Goal: Use online tool/utility: Utilize a website feature to perform a specific function

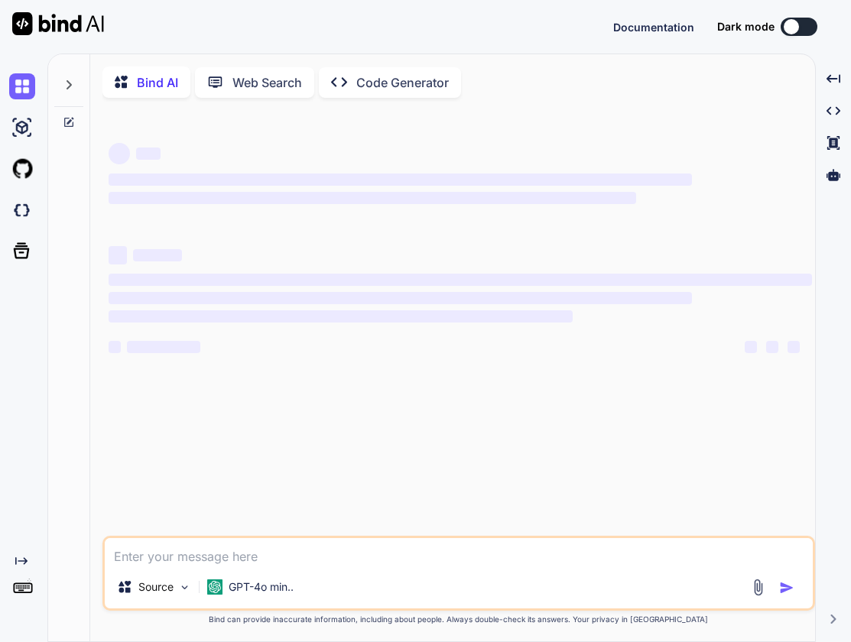
type textarea "x"
type textarea "c"
type textarea "x"
type textarea "cr"
type textarea "x"
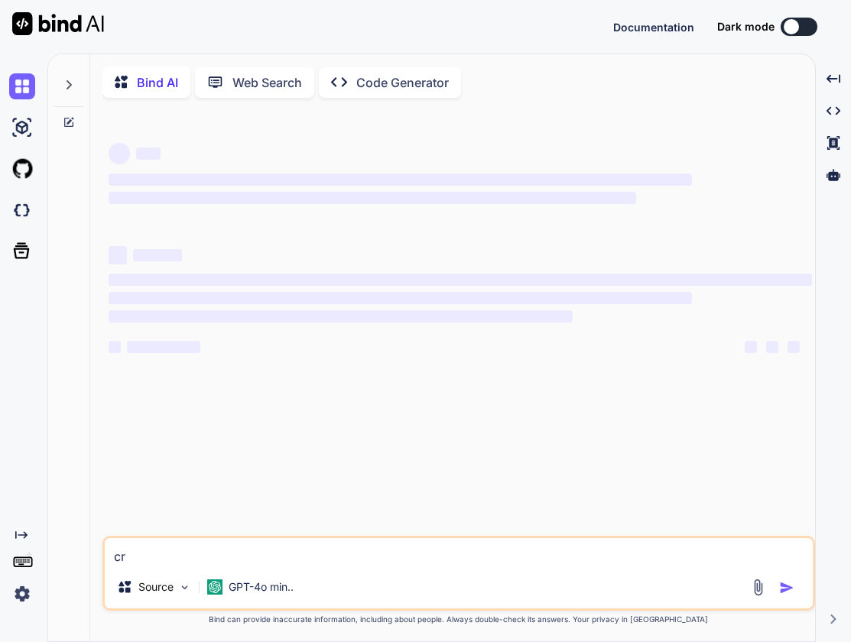
type textarea "cre"
type textarea "x"
type textarea "crea"
type textarea "x"
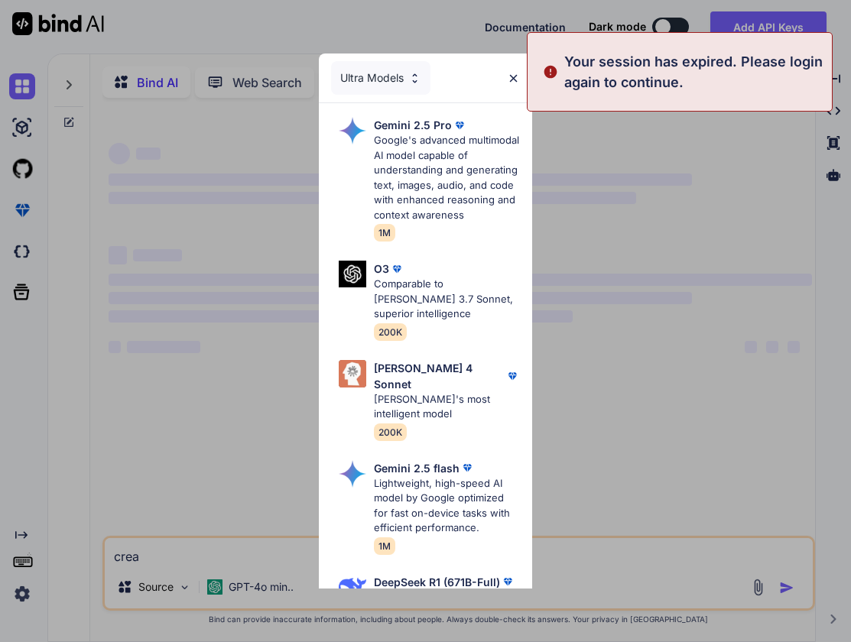
type textarea "creat"
type textarea "x"
type textarea "create"
type textarea "x"
type textarea "create"
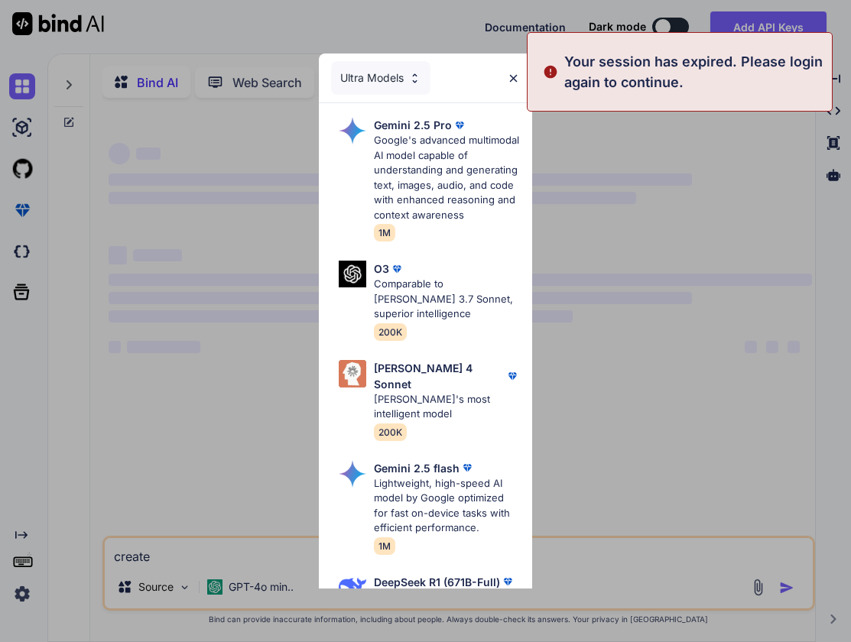
type textarea "x"
type textarea "create a"
type textarea "x"
type textarea "create a"
type textarea "x"
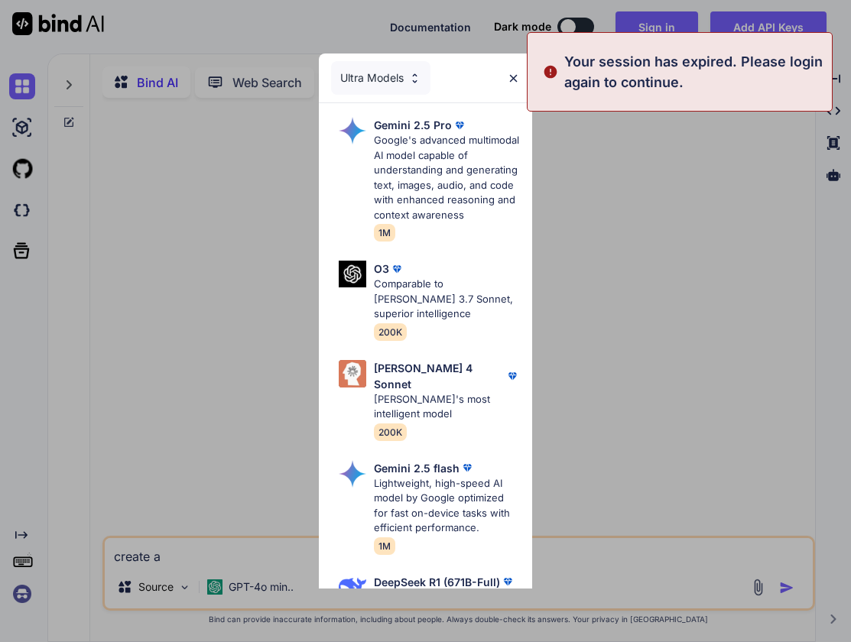
type textarea "create a p"
type textarea "x"
type textarea "create a pr"
type textarea "x"
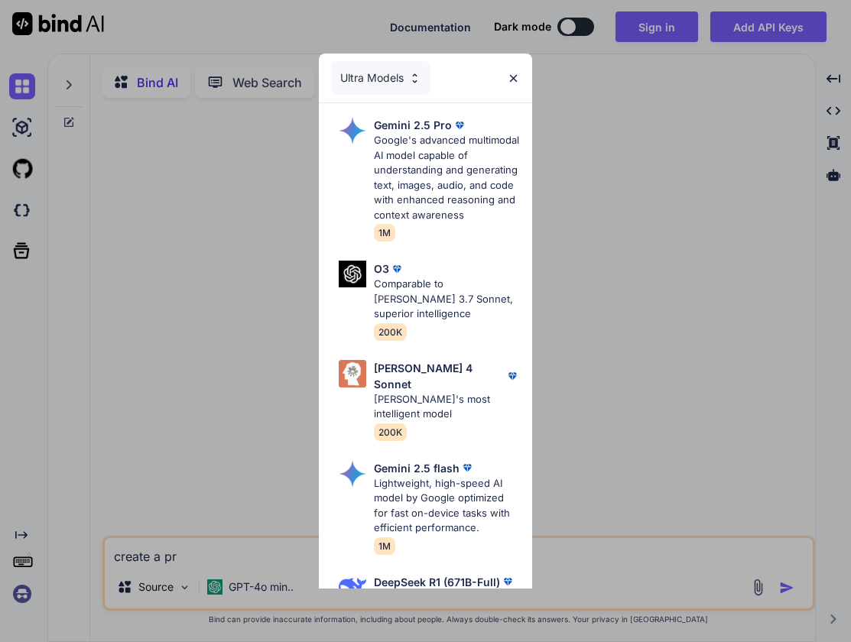
click at [565, 306] on div "Ultra Models Gemini 2.5 Pro Google's advanced multimodal AI model capable of un…" at bounding box center [425, 321] width 851 height 642
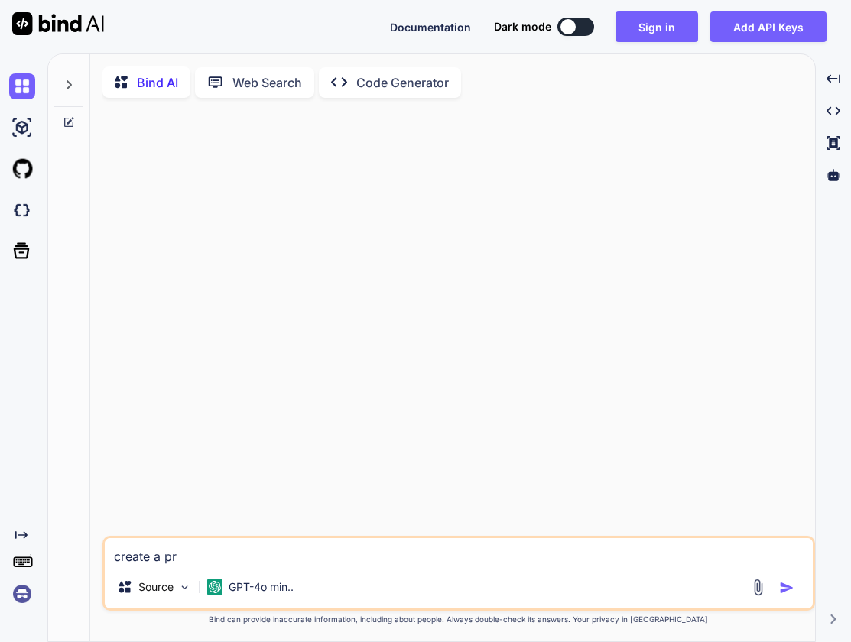
click at [244, 558] on textarea "create a pr" at bounding box center [459, 552] width 708 height 28
type textarea "create a pro"
type textarea "x"
type textarea "create a prom"
type textarea "x"
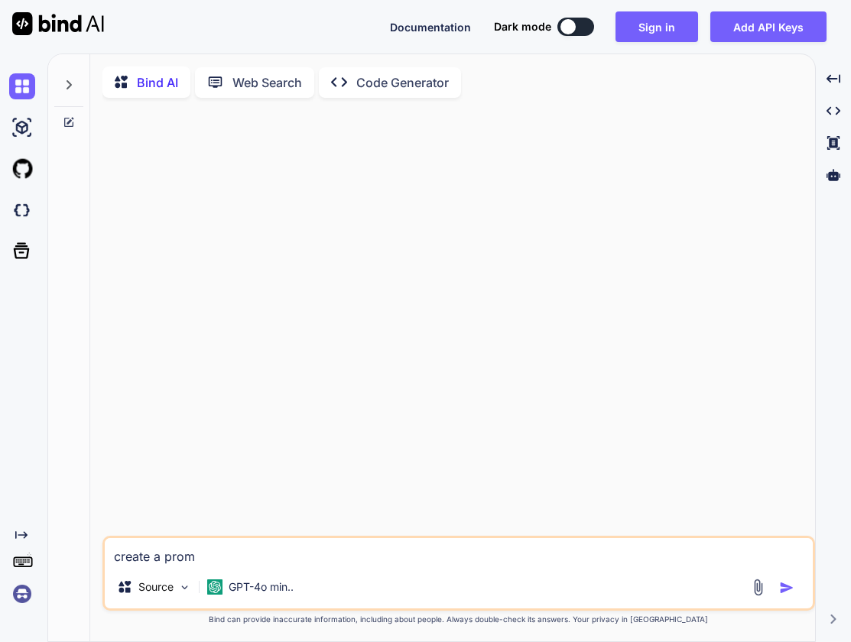
type textarea "create a promp"
type textarea "x"
type textarea "create a prompt"
type textarea "x"
type textarea "create a prompt"
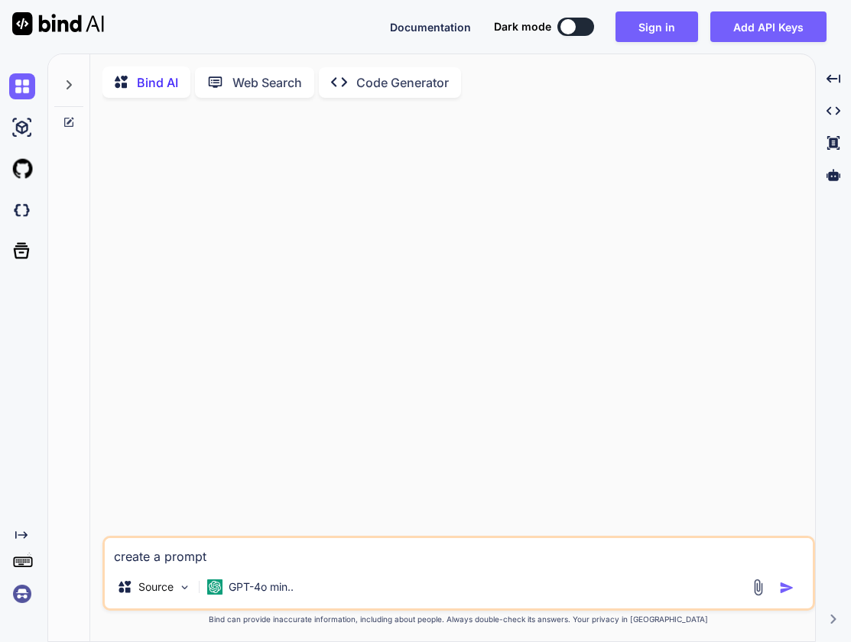
type textarea "x"
type textarea "create a prompt o"
type textarea "x"
type textarea "create a prompt o"
type textarea "x"
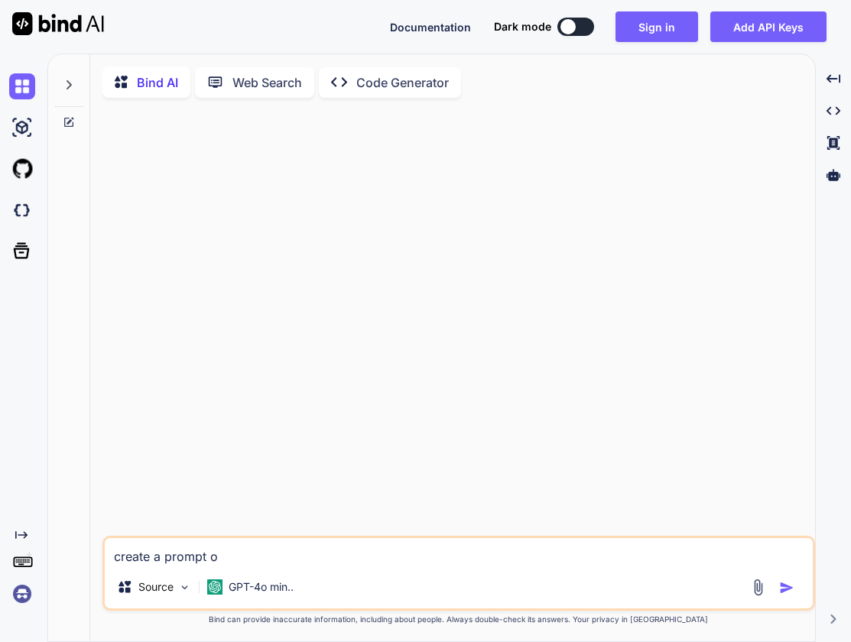
type textarea "create a prompt o."
type textarea "x"
type textarea "create a prompt o."
type textarea "x"
type textarea "create a prompt o"
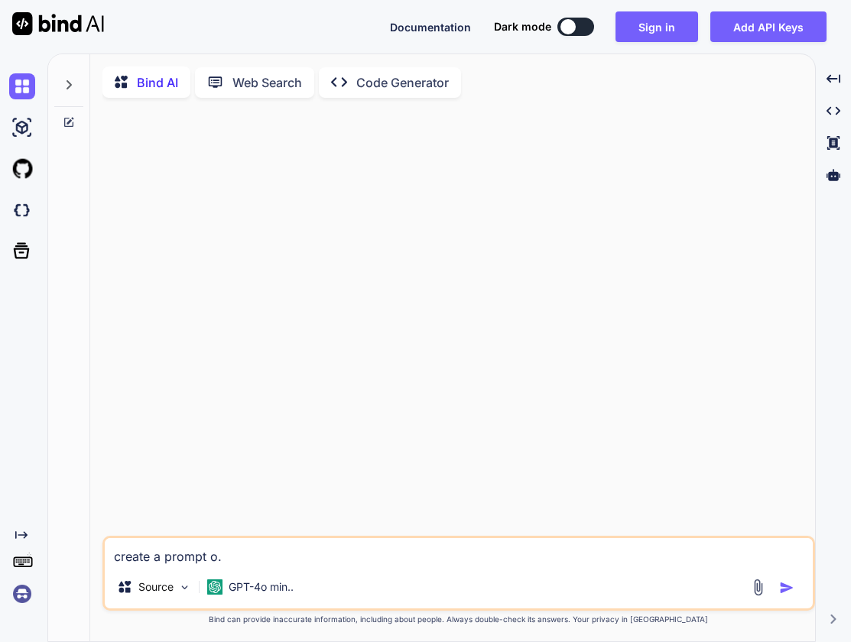
type textarea "x"
type textarea "create a prompt"
type textarea "x"
type textarea "create a prompt -"
type textarea "x"
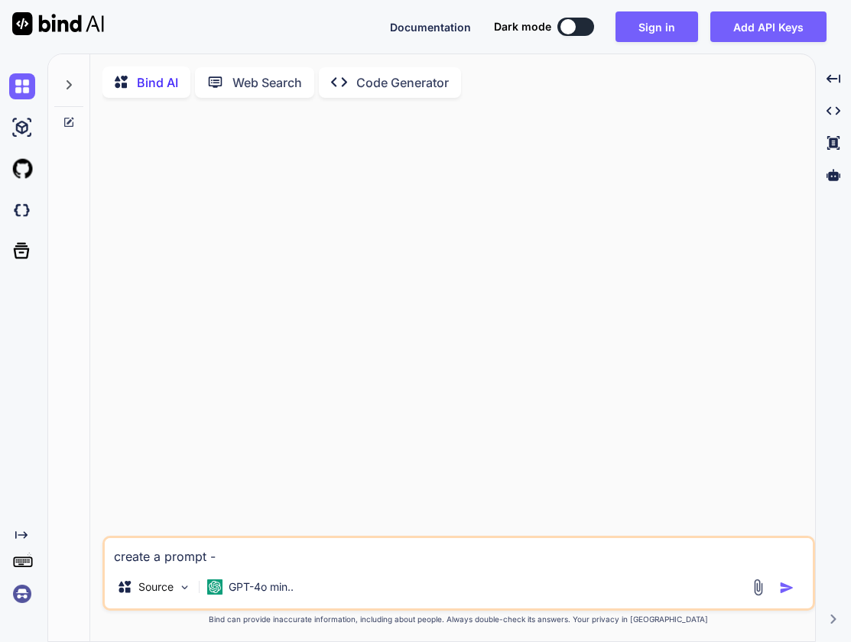
type textarea "create a prompt -"
type textarea "x"
type textarea "create a prompt - t"
type textarea "x"
type textarea "create a prompt - to"
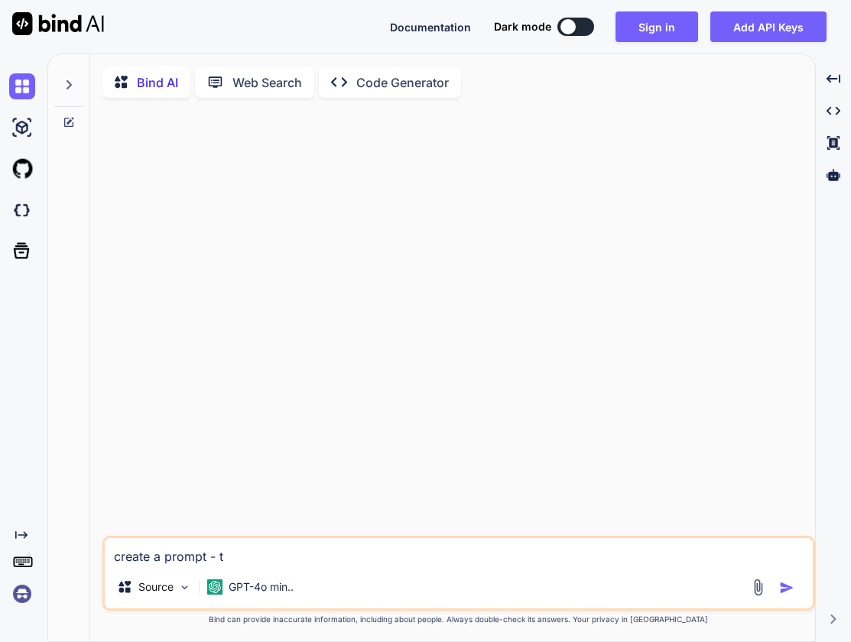
type textarea "x"
type textarea "create a prompt - to"
type textarea "x"
type textarea "create a prompt - to l"
type textarea "x"
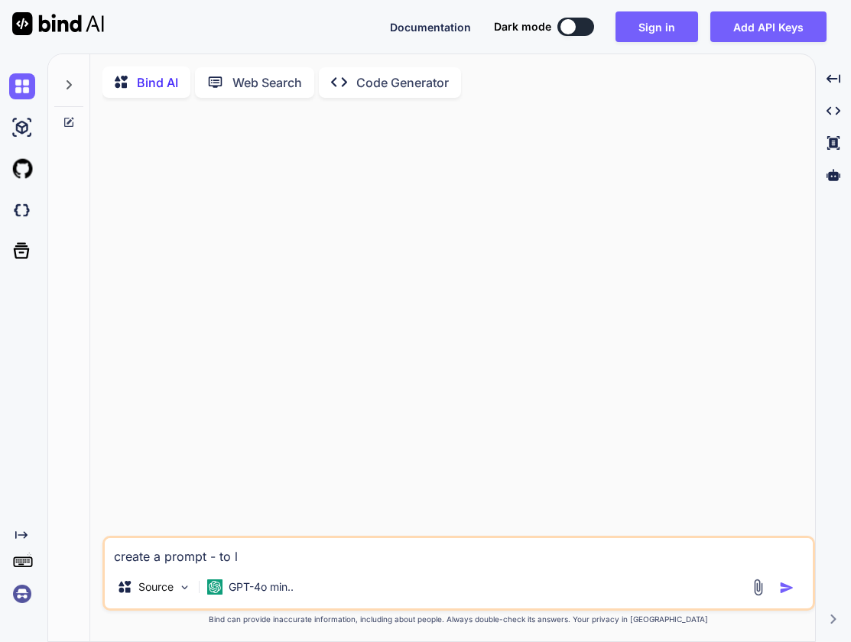
type textarea "create a prompt - to le"
type textarea "x"
type textarea "create a prompt - to lea"
type textarea "x"
type textarea "create a prompt - to lean"
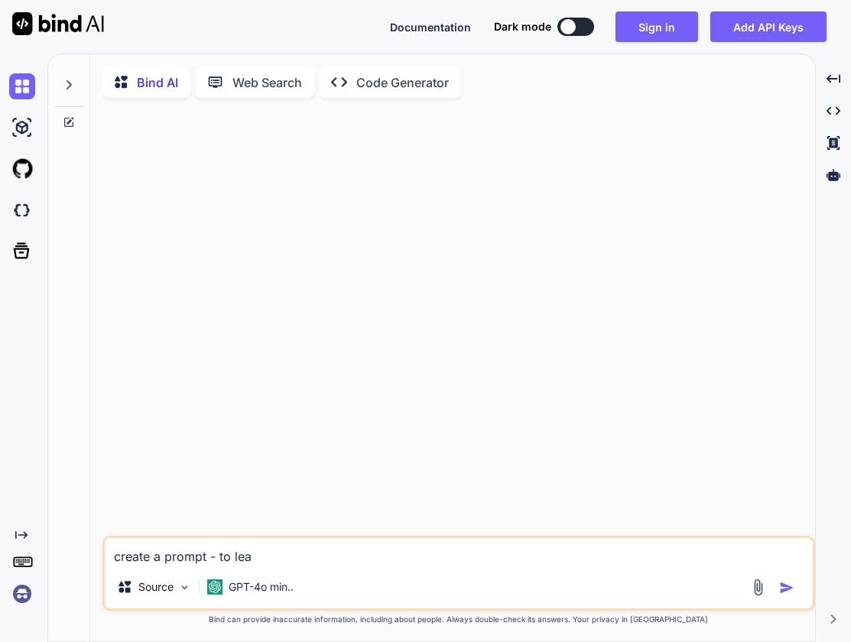
type textarea "x"
type textarea "create a prompt - to lean"
type textarea "x"
type textarea "create a prompt - to lean h"
type textarea "x"
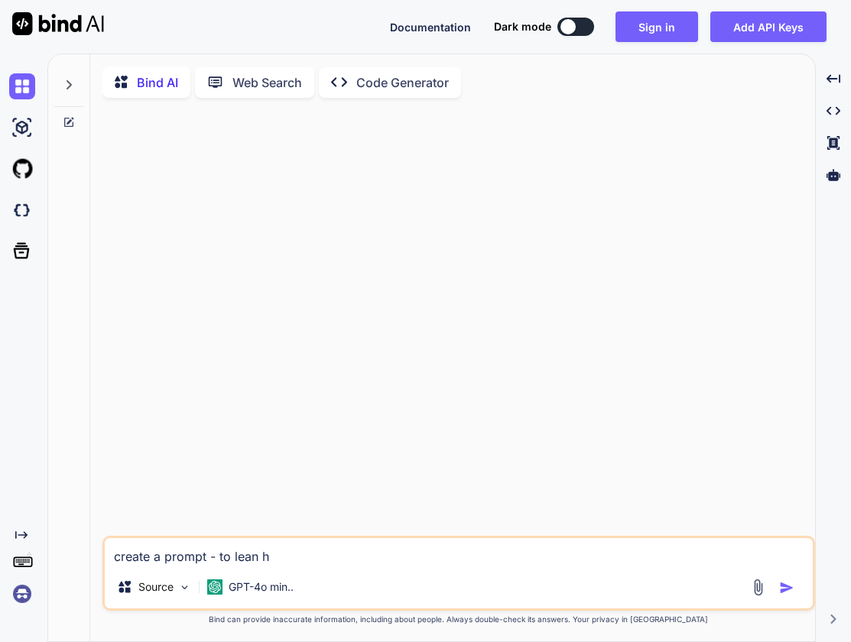
type textarea "create a prompt - to lean ho"
type textarea "x"
type textarea "create a prompt - to lean how"
type textarea "x"
type textarea "create a prompt - to lean how"
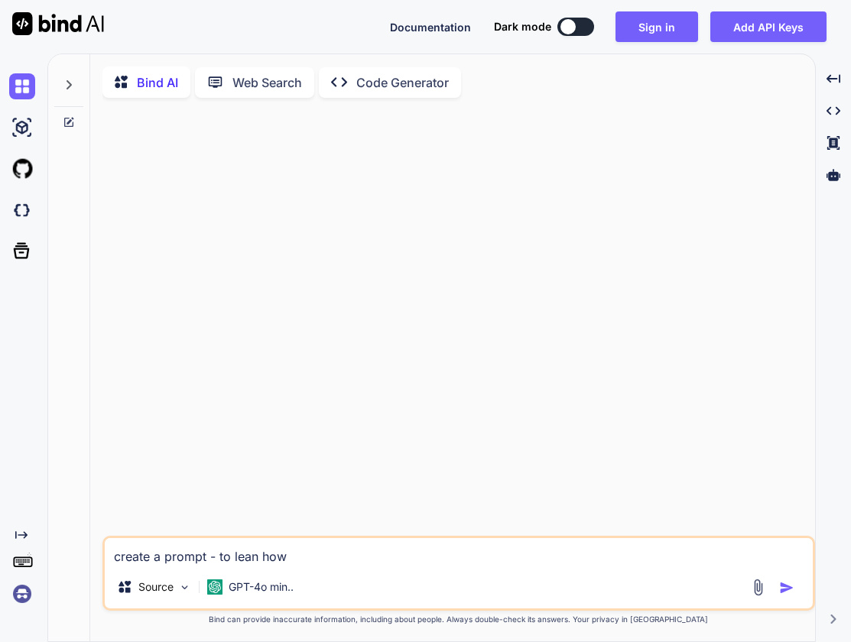
type textarea "x"
type textarea "create a prompt - to lean how t"
type textarea "x"
type textarea "create a prompt - to lean how to"
type textarea "x"
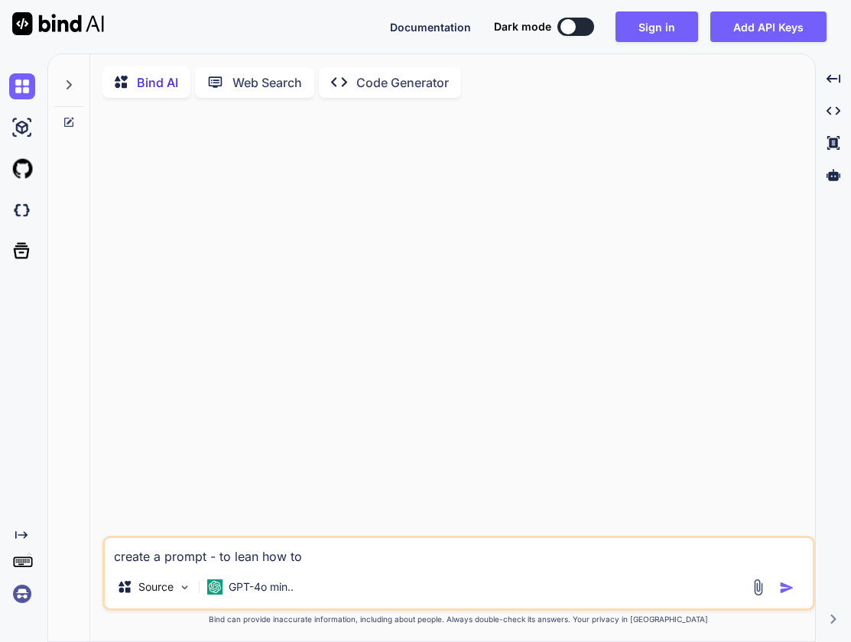
type textarea "create a prompt - to lean how to"
type textarea "x"
type textarea "create a prompt - to lean how to m"
type textarea "x"
type textarea "create a prompt - to lean how to ma"
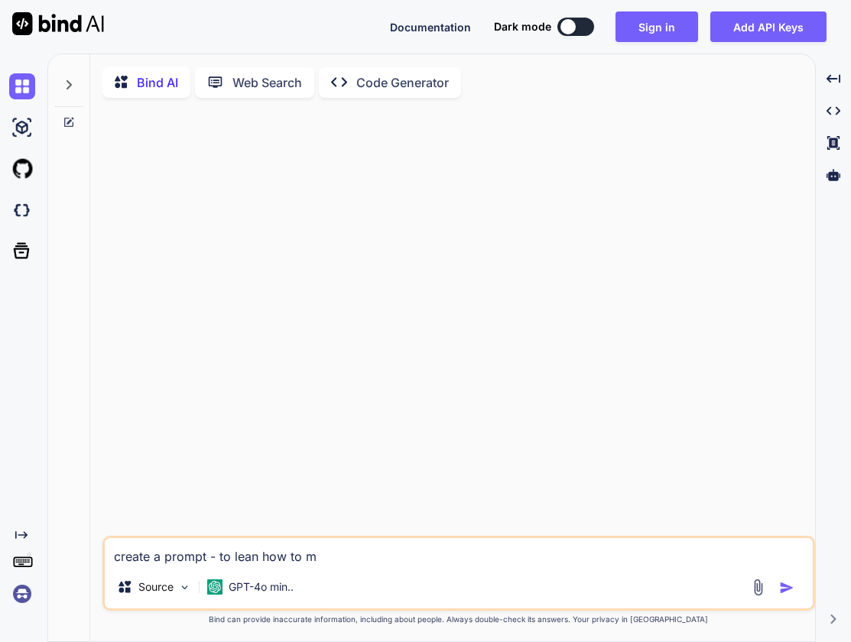
type textarea "x"
type textarea "create a prompt - to lean how to mak"
type textarea "x"
type textarea "create a prompt - to lean how to make"
type textarea "x"
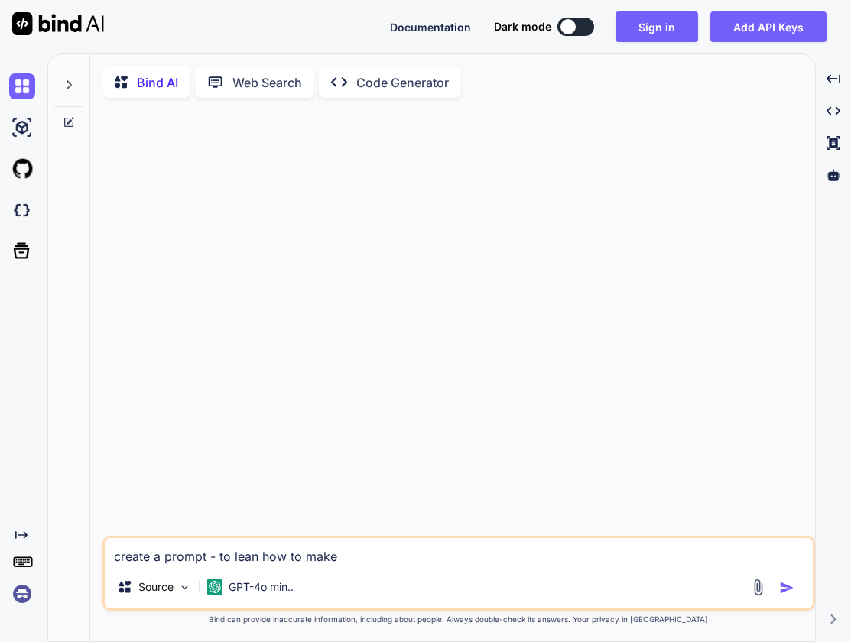
type textarea "create a prompt - to lean how to make"
type textarea "x"
type textarea "create a prompt - to lean how to make m"
type textarea "x"
type textarea "create a prompt - to lean how to make mo"
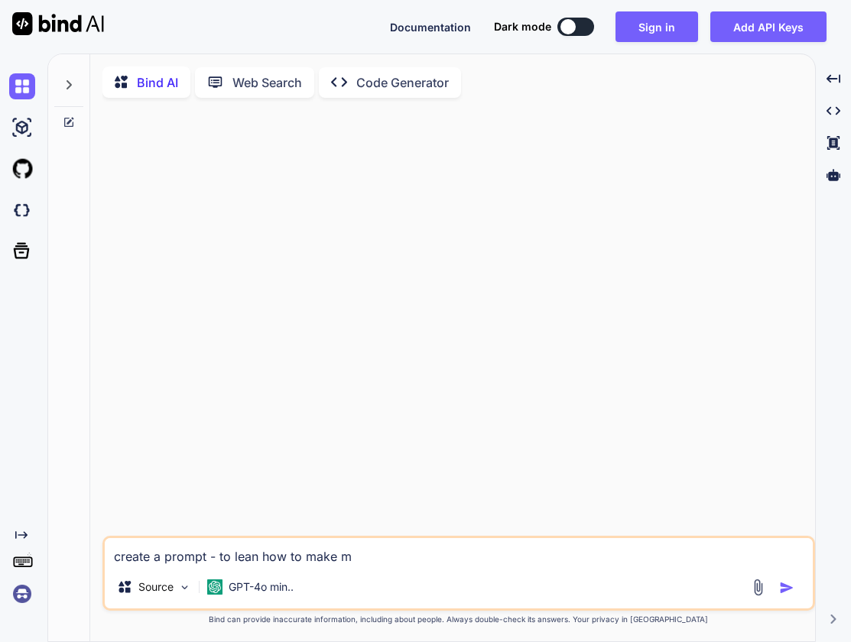
type textarea "x"
type textarea "create a prompt - to lean how to make mon"
type textarea "x"
type textarea "create a prompt - to lean how to make mone"
type textarea "x"
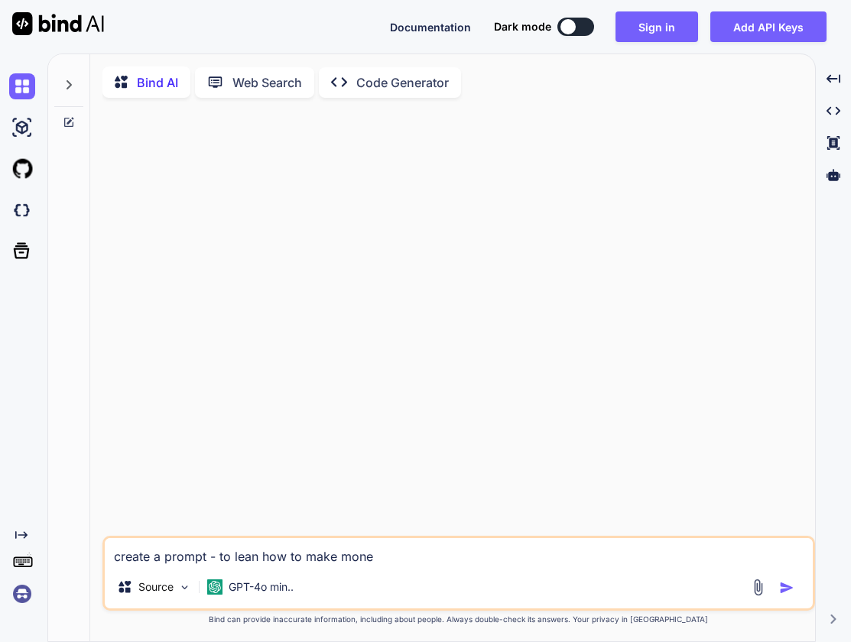
type textarea "create a prompt - to lean how to make money"
type textarea "x"
type textarea "create a prompt - to lean how to make money"
type textarea "x"
type textarea "create a prompt - to lean how to make money o"
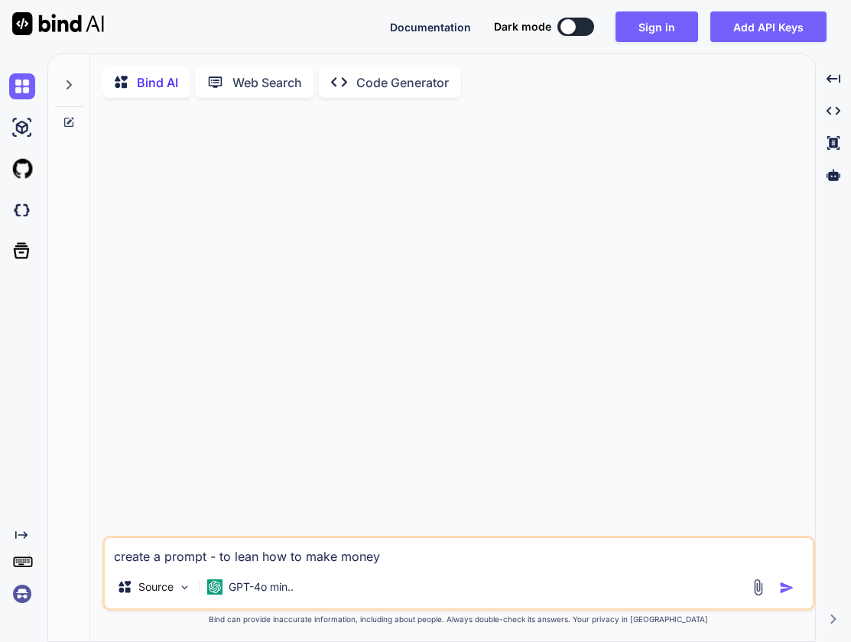
type textarea "x"
type textarea "create a prompt - to lean how to make money of"
type textarea "x"
type textarea "create a prompt - to lean how to make money of"
type textarea "x"
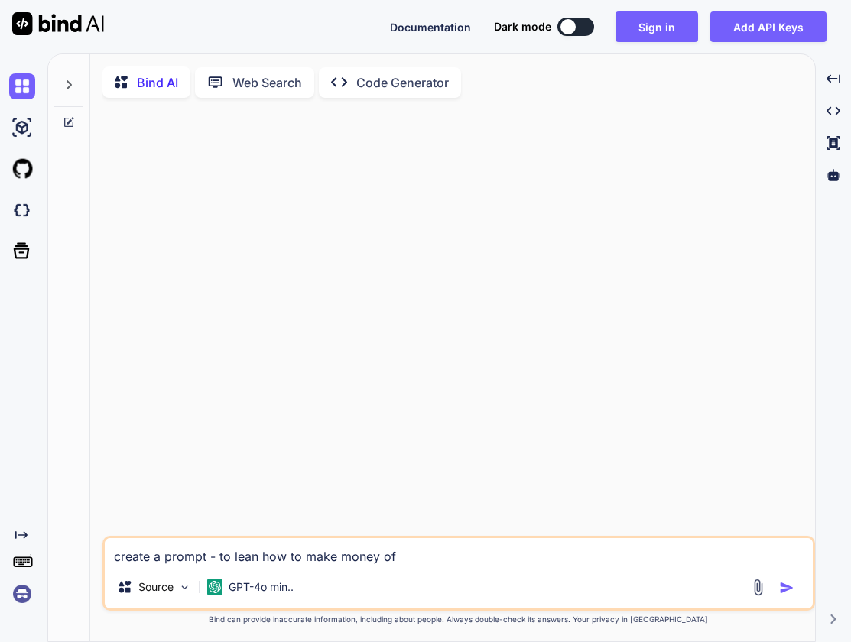
type textarea "create a prompt - to lean how to make money of D"
type textarea "x"
type textarea "create a prompt - to lean how to make money of De"
type textarea "x"
type textarea "create a prompt - to lean how to make money of Def"
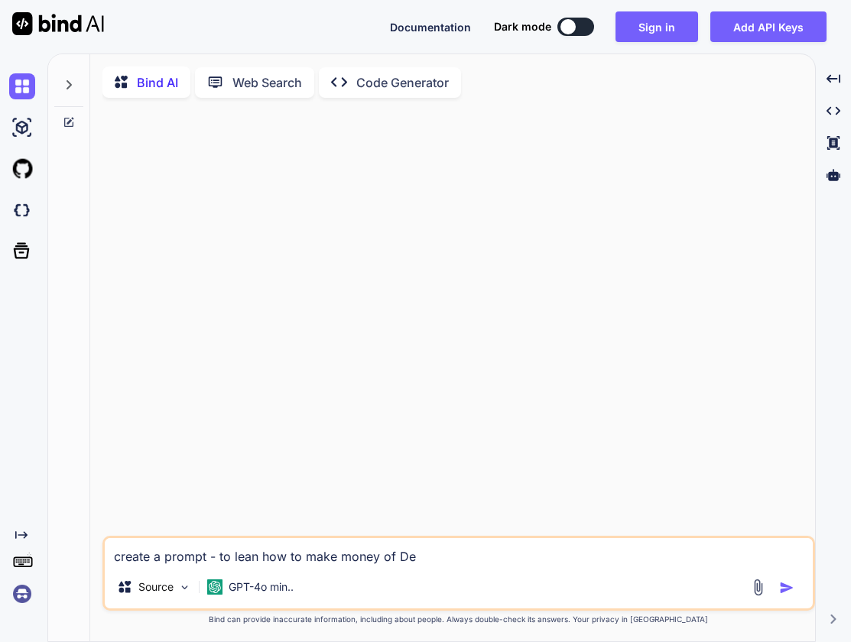
type textarea "x"
type textarea "create a prompt - to lean how to make money of Defi"
type textarea "x"
type textarea "create a prompt - to lean how to make money of Defi"
type textarea "x"
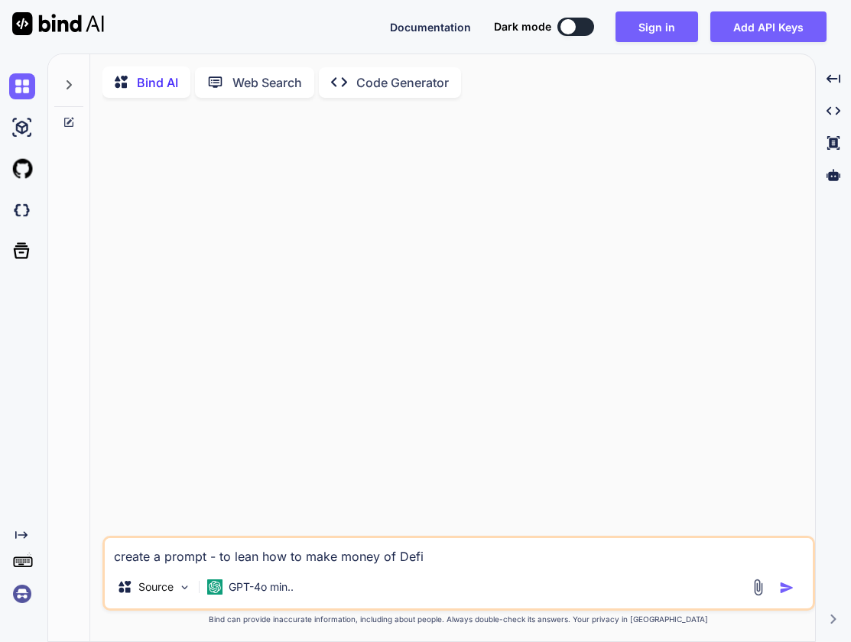
type textarea "create a prompt - to lean how to make money of Defi e"
type textarea "x"
type textarea "create a prompt - to lean how to make money of Defi"
type textarea "x"
type textarea "create a prompt - to lean how to make money of Defi a"
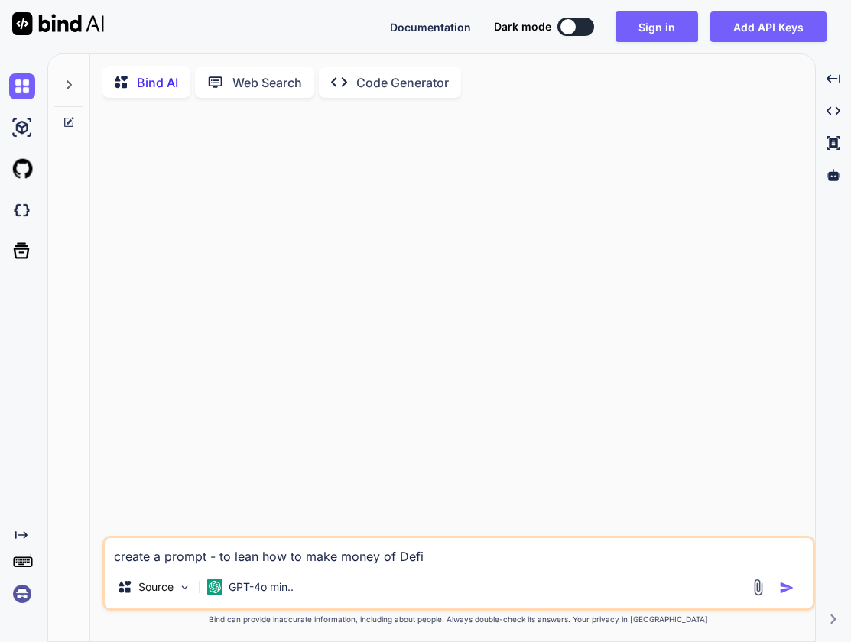
type textarea "x"
type textarea "create a prompt - to lean how to make money of Defi ap"
type textarea "x"
type textarea "create a prompt - to lean how to make money of Defi app"
type textarea "x"
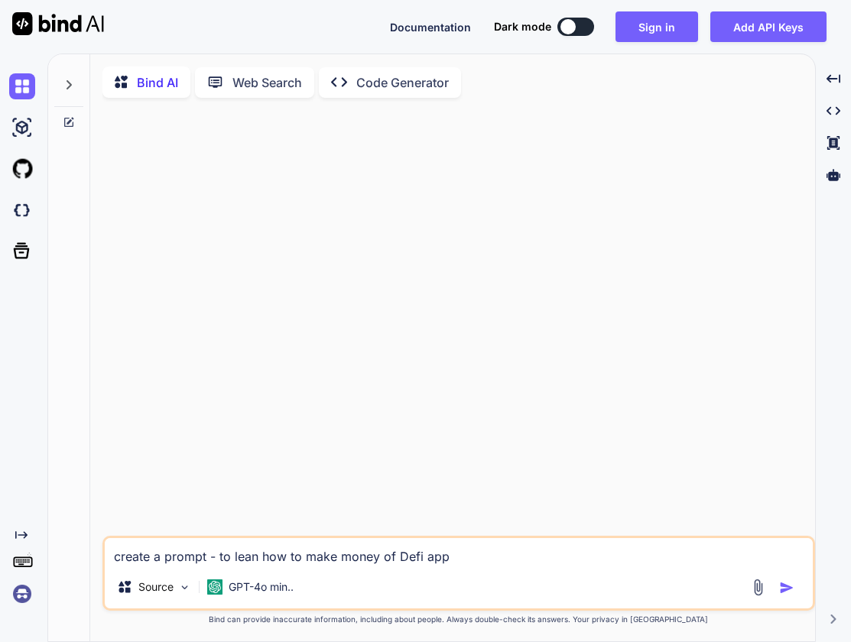
type textarea "create a prompt - to lean how to make money of Defi apps"
type textarea "x"
type textarea "create a prompt - to lean how to make money of Defi apps"
click at [788, 595] on img "button" at bounding box center [786, 587] width 15 height 15
type textarea "x"
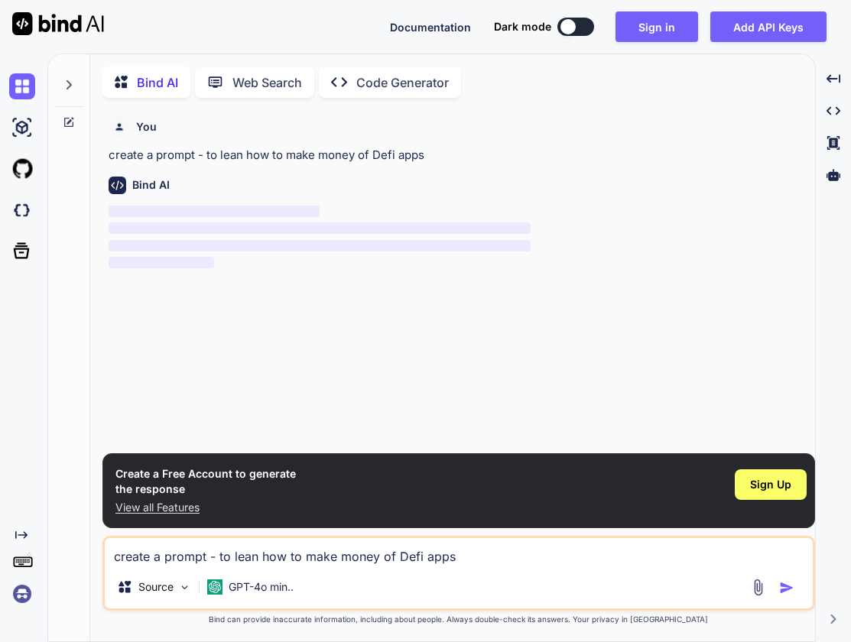
scroll to position [6, 0]
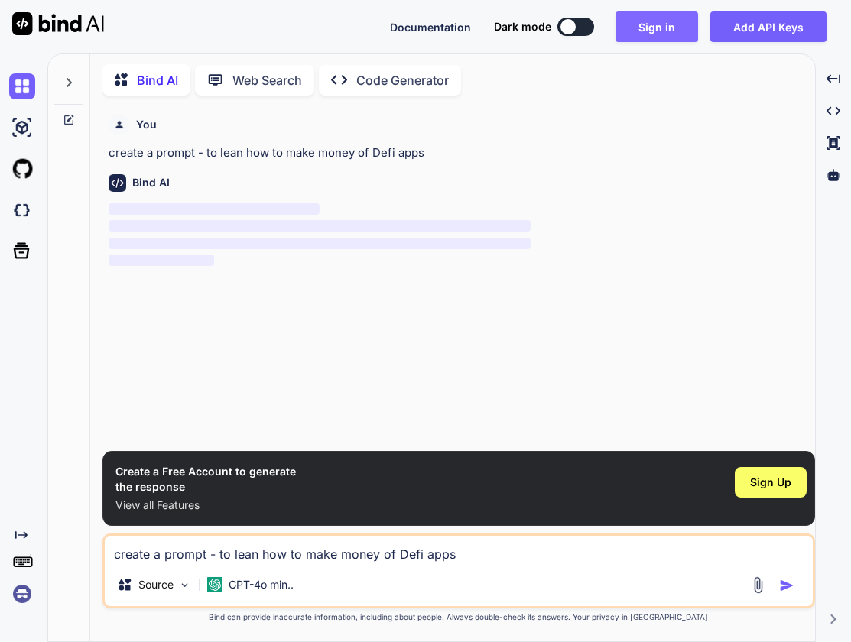
click at [664, 32] on button "Sign in" at bounding box center [656, 26] width 83 height 31
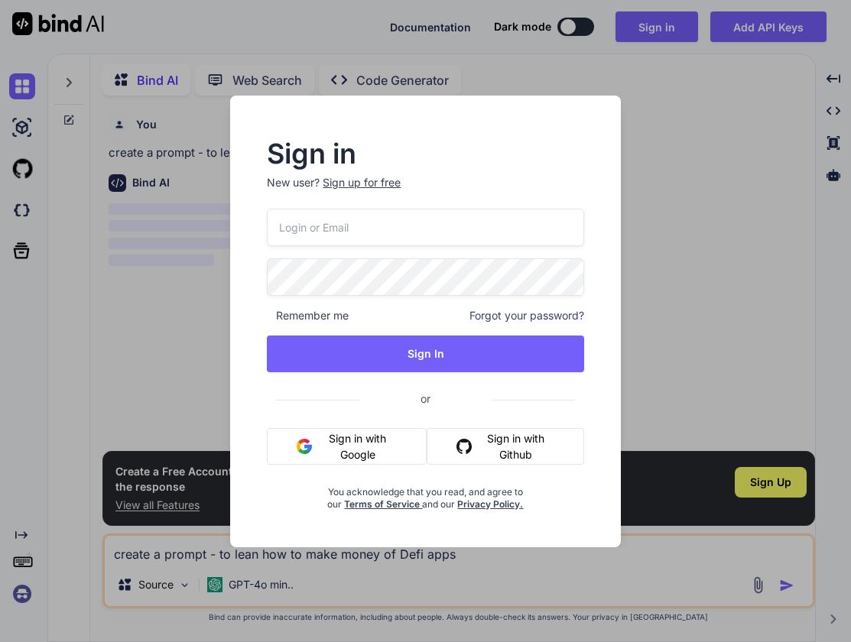
click at [364, 440] on button "Sign in with Google" at bounding box center [346, 446] width 159 height 37
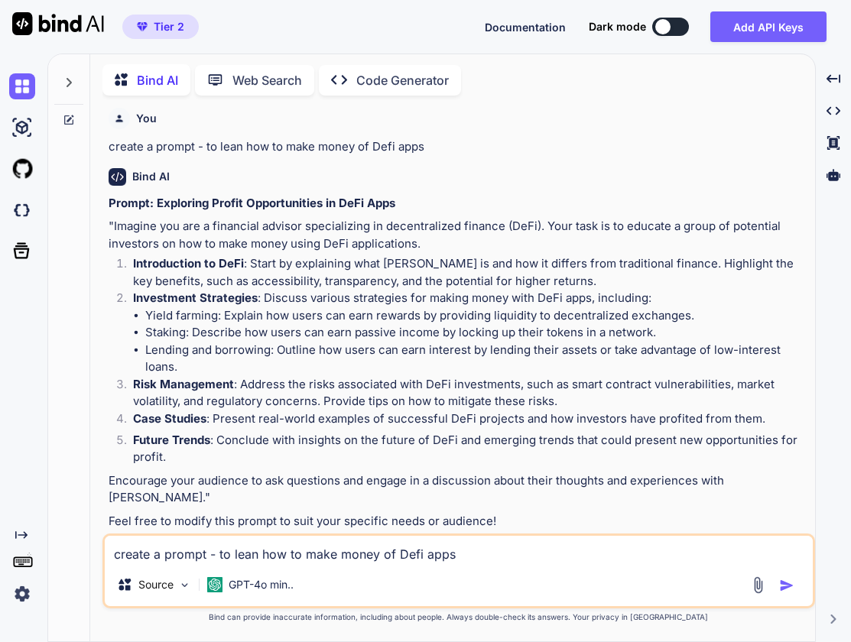
scroll to position [0, 0]
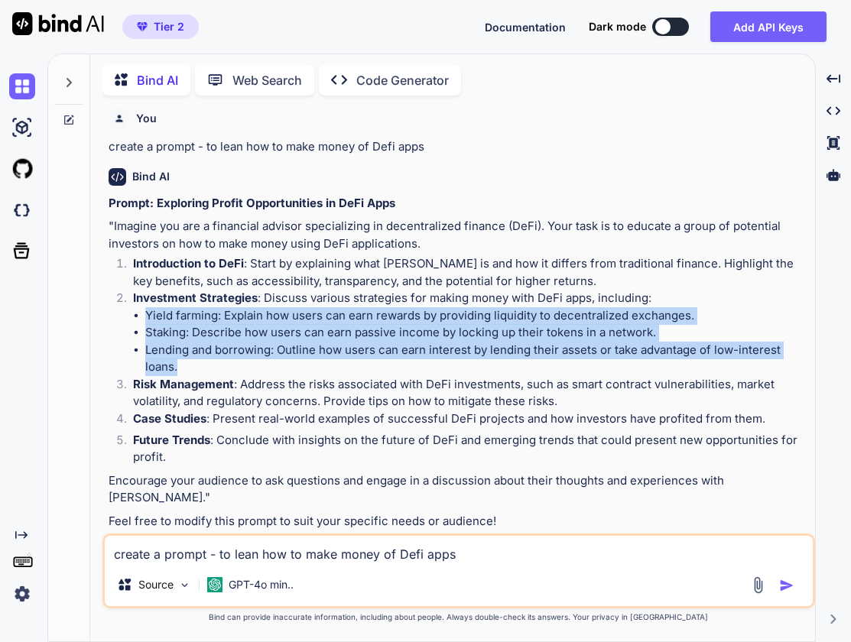
drag, startPoint x: 181, startPoint y: 362, endPoint x: 120, endPoint y: 309, distance: 81.2
click at [120, 309] on ol "Introduction to DeFi : Start by explaining what [PERSON_NAME] is and how it dif…" at bounding box center [460, 360] width 703 height 211
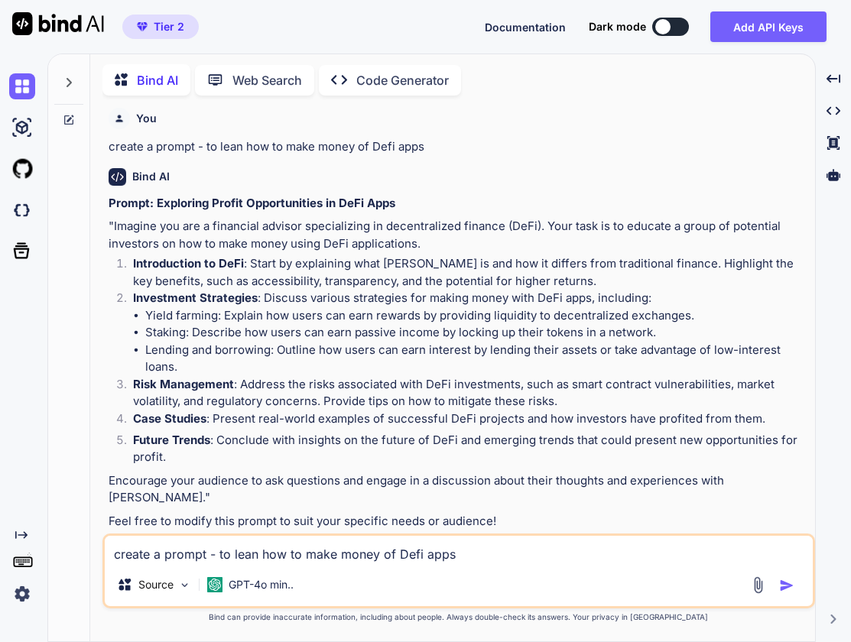
click at [154, 556] on textarea "create a prompt - to lean how to make money of Defi apps" at bounding box center [459, 550] width 708 height 28
type textarea "include only the investment strategies"
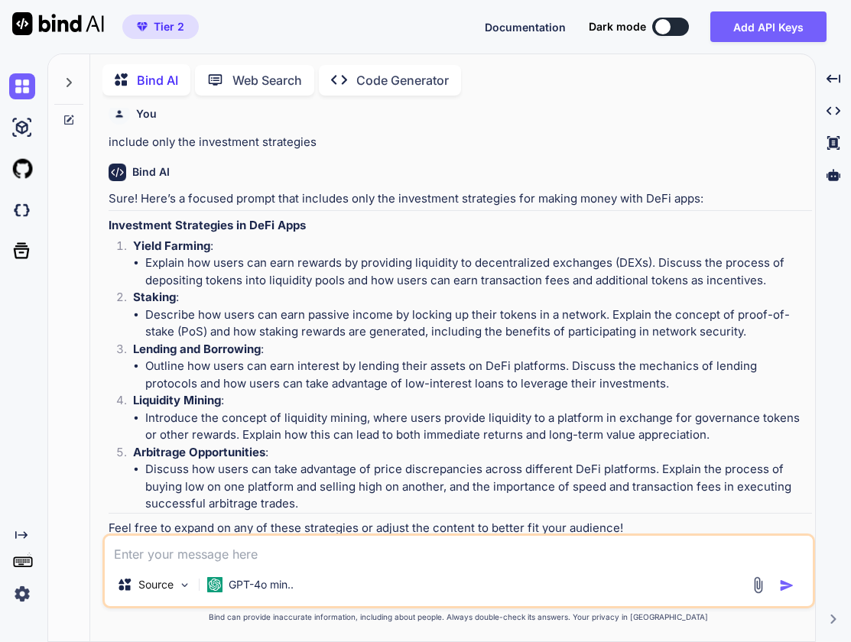
scroll to position [465, 0]
type textarea "i"
type textarea "delete arbitrage aoppurtunities"
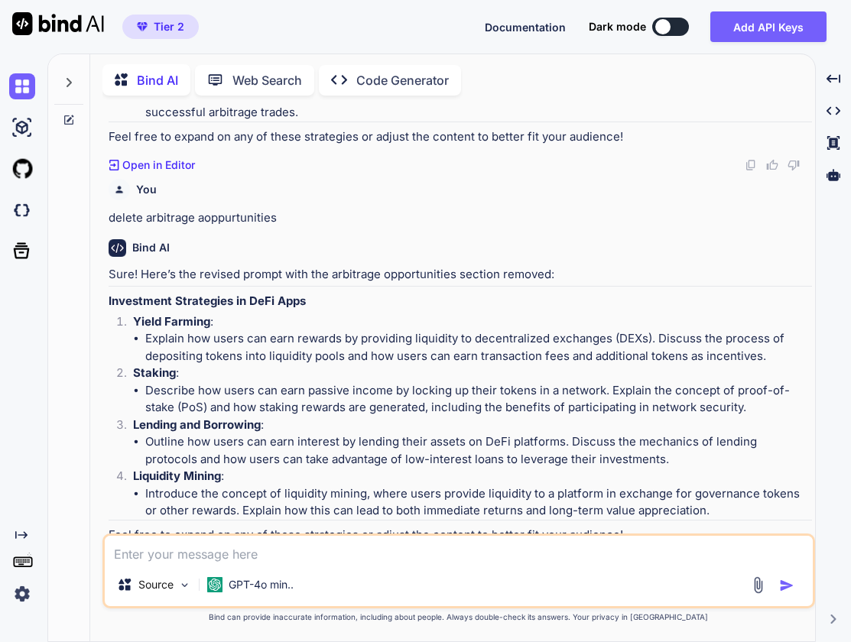
scroll to position [0, 0]
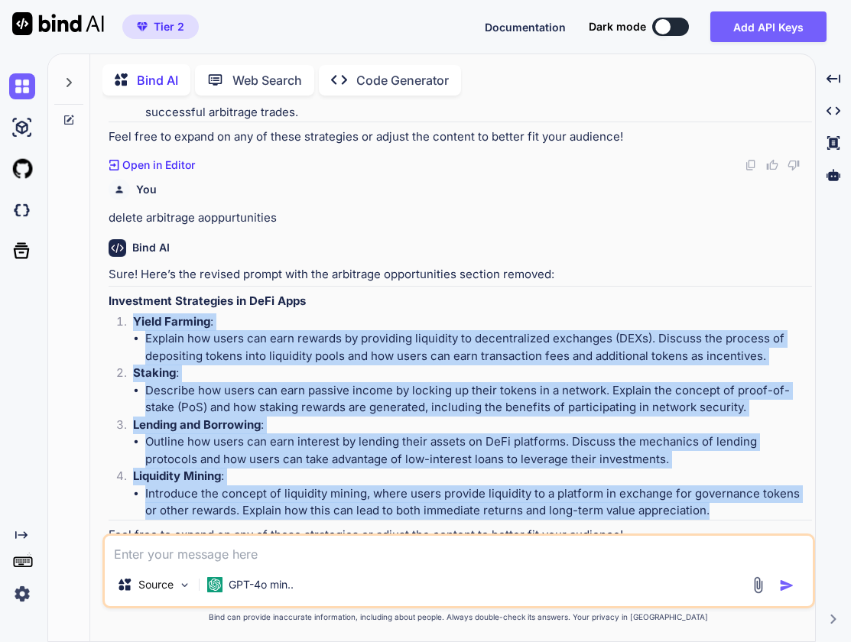
drag, startPoint x: 701, startPoint y: 479, endPoint x: 119, endPoint y: 286, distance: 612.9
click at [119, 313] on ol "Yield Farming : Explain how users can earn rewards by providing liquidity to de…" at bounding box center [460, 416] width 703 height 206
copy div "Investment Strategies in DeFi Apps Yield Farming : Explain how users can earn r…"
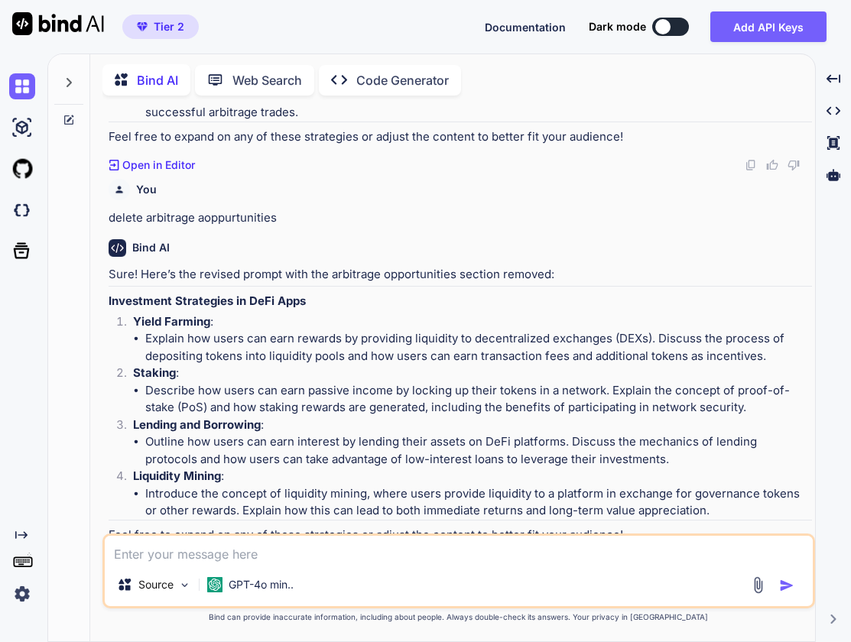
click at [211, 555] on textarea at bounding box center [459, 550] width 708 height 28
type textarea "create prompt"
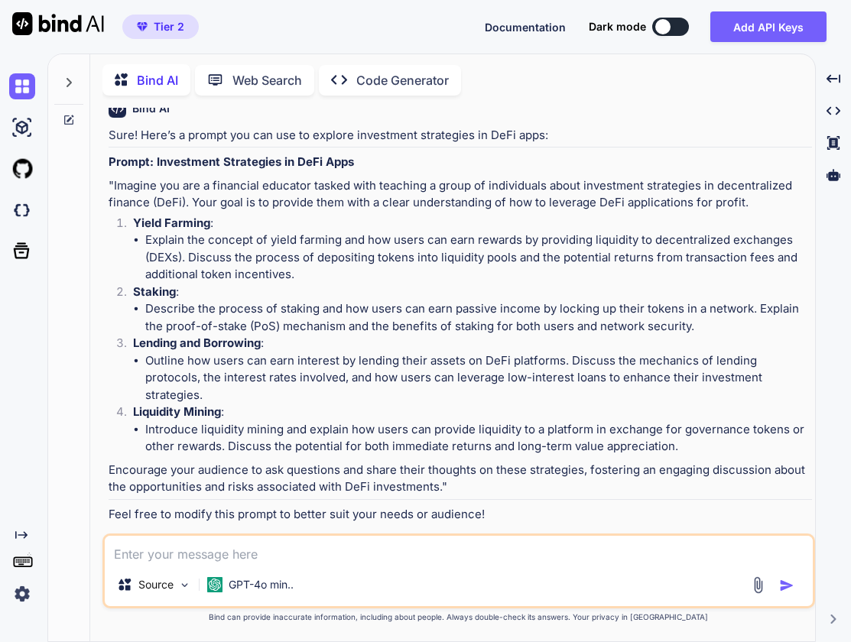
scroll to position [1349, 0]
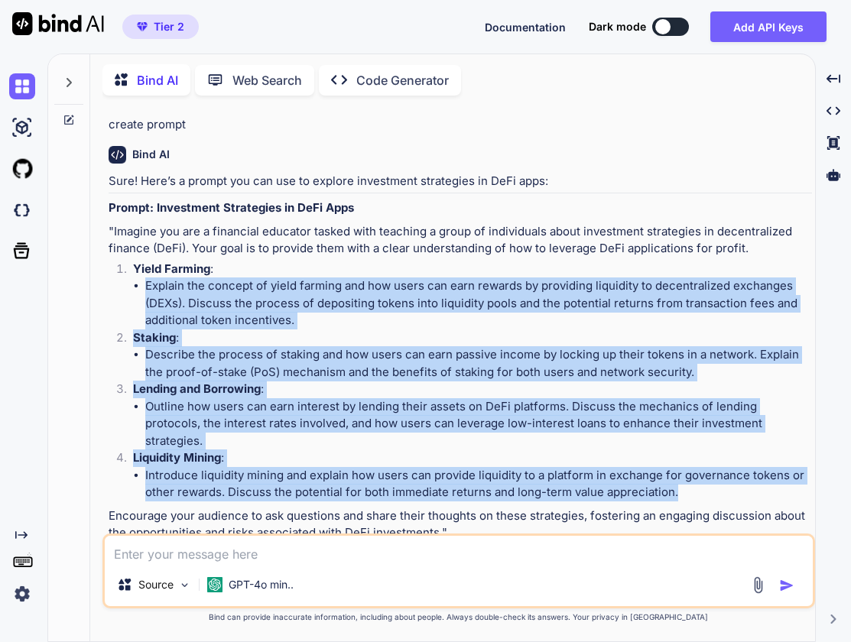
drag, startPoint x: 685, startPoint y: 426, endPoint x: 118, endPoint y: 247, distance: 594.8
click at [118, 261] on ol "Yield Farming : Explain the concept of yield farming and how users can earn rew…" at bounding box center [460, 381] width 703 height 241
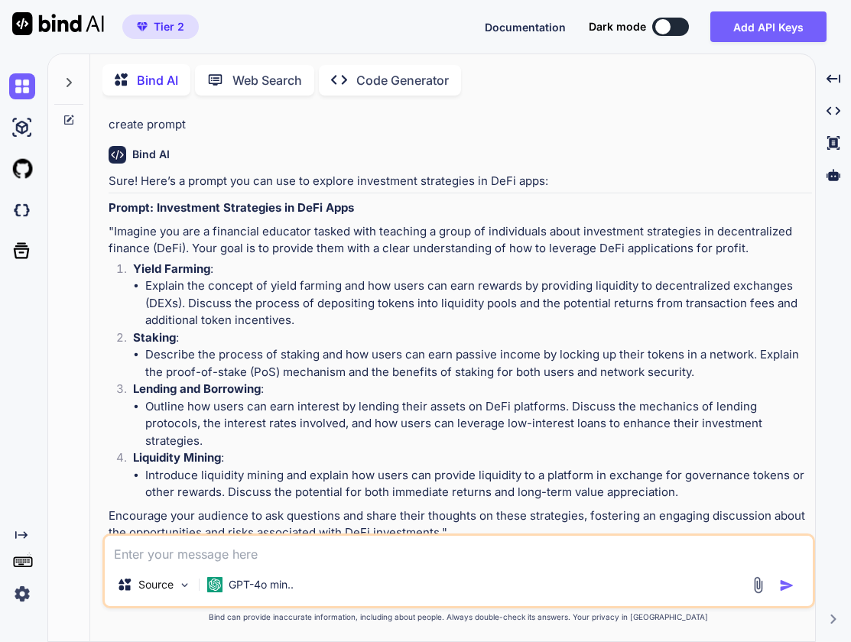
click at [148, 546] on textarea at bounding box center [459, 550] width 708 height 28
type textarea "the prompt should create a minibook"
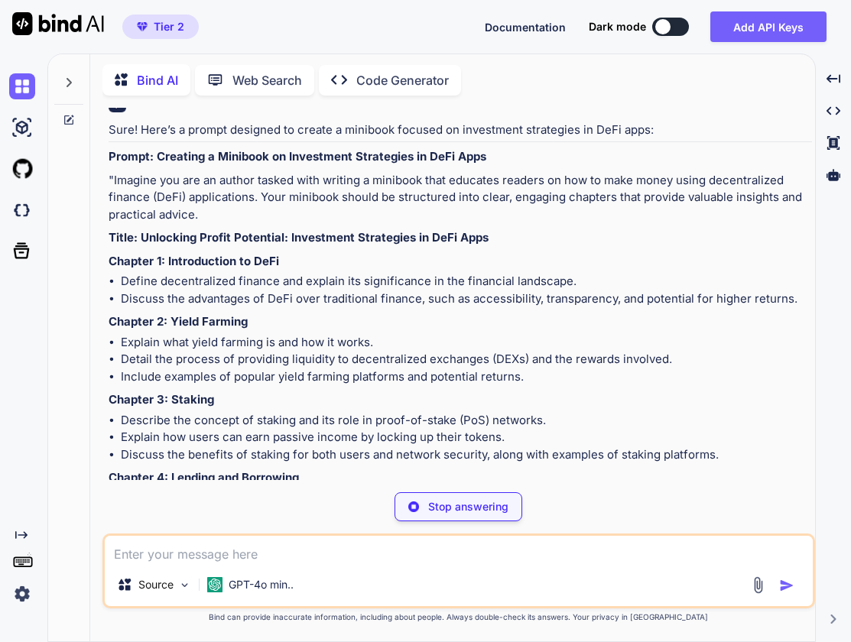
scroll to position [1918, 0]
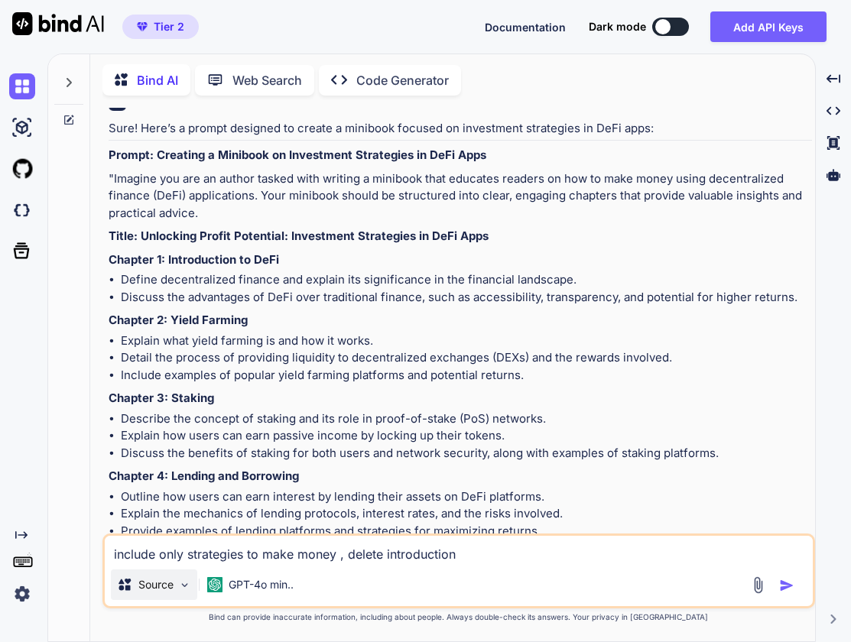
type textarea "include only strategies to make money , delete introduction"
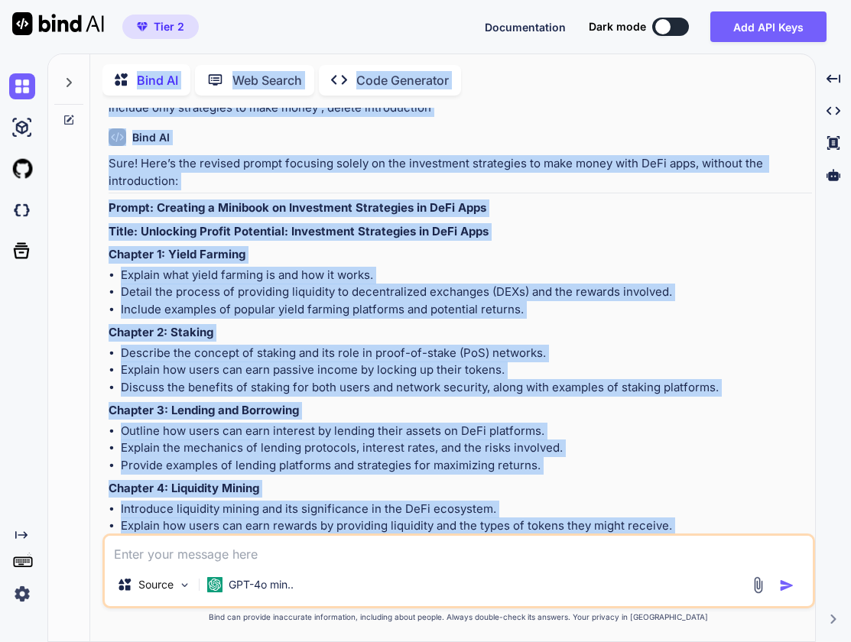
scroll to position [2753, 0]
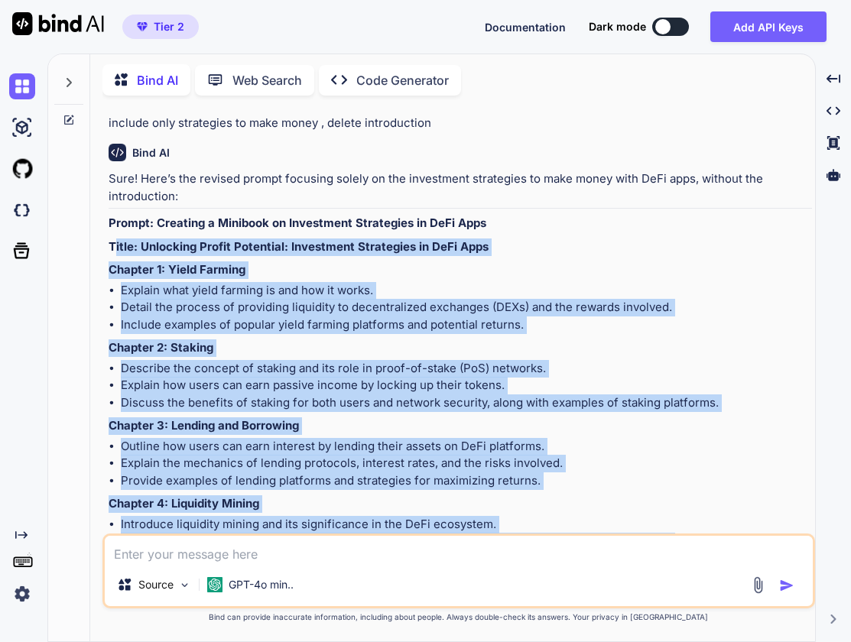
drag, startPoint x: 585, startPoint y: 397, endPoint x: 115, endPoint y: 173, distance: 520.6
click at [115, 173] on div "Sure! Here’s the revised prompt focusing solely on the investment strategies to…" at bounding box center [460, 502] width 703 height 664
click at [373, 180] on div "Sure! Here’s the revised prompt focusing solely on the investment strategies to…" at bounding box center [460, 502] width 703 height 664
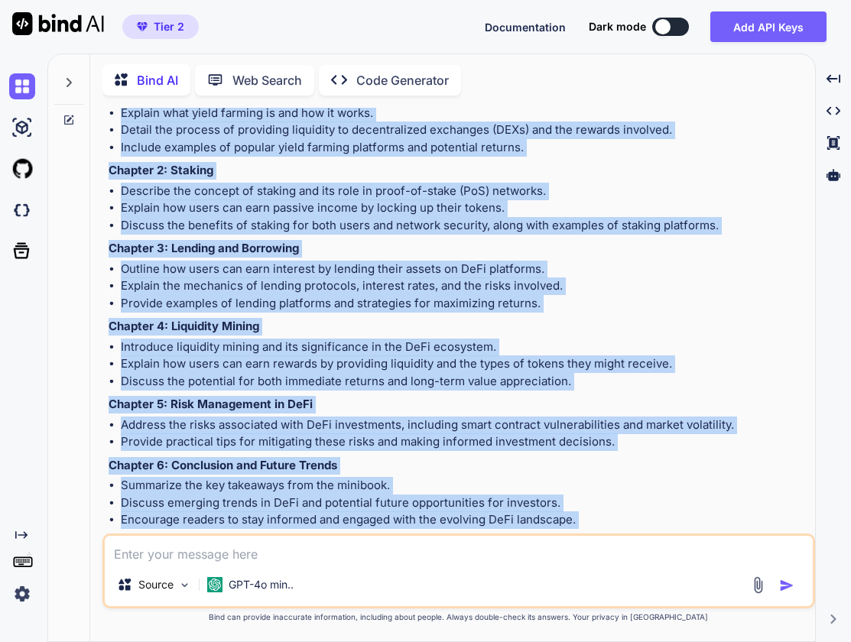
scroll to position [2966, 0]
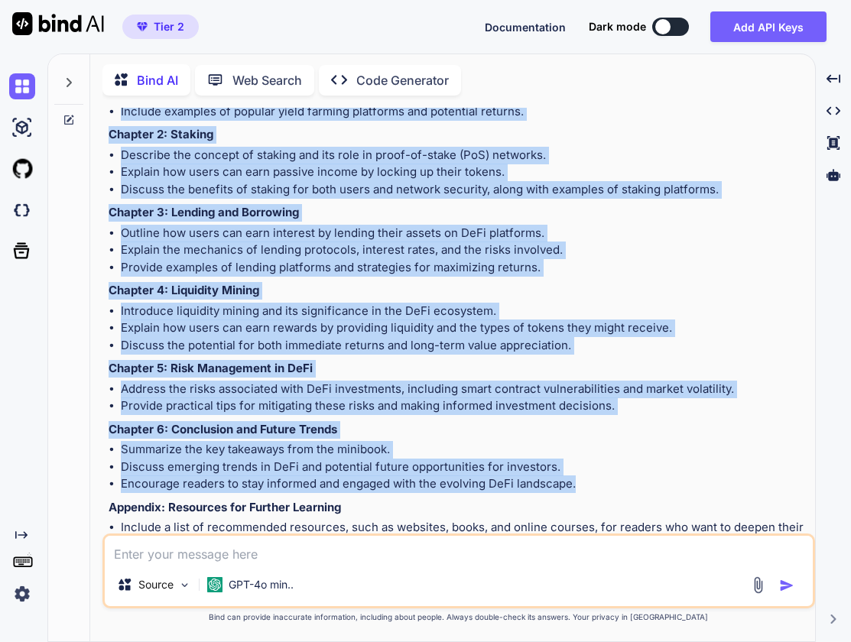
drag, startPoint x: 110, startPoint y: 139, endPoint x: 624, endPoint y: 390, distance: 571.5
click at [624, 390] on div "Sure! Here’s the revised prompt focusing solely on the investment strategies to…" at bounding box center [460, 289] width 703 height 664
copy div "Prompt: Creating a Minibook on Investment Strategies in DeFi Apps Title: Unlock…"
